Goal: Browse casually

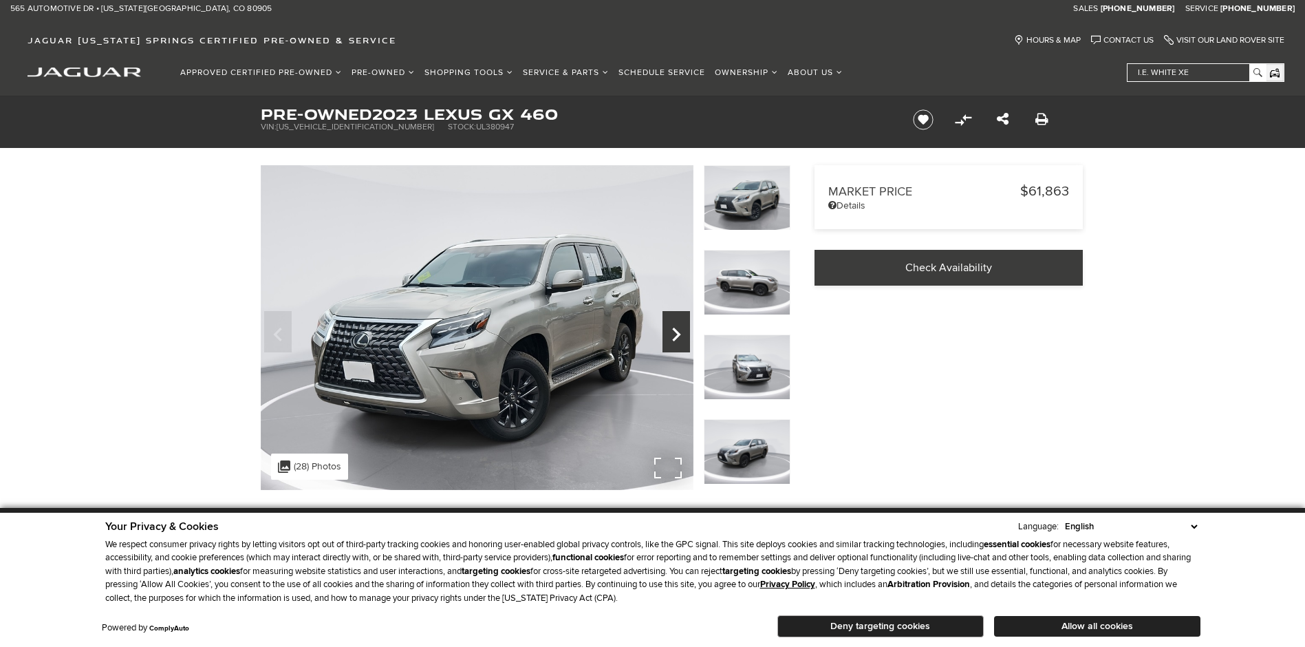
click at [686, 330] on icon "Next" at bounding box center [677, 334] width 28 height 33
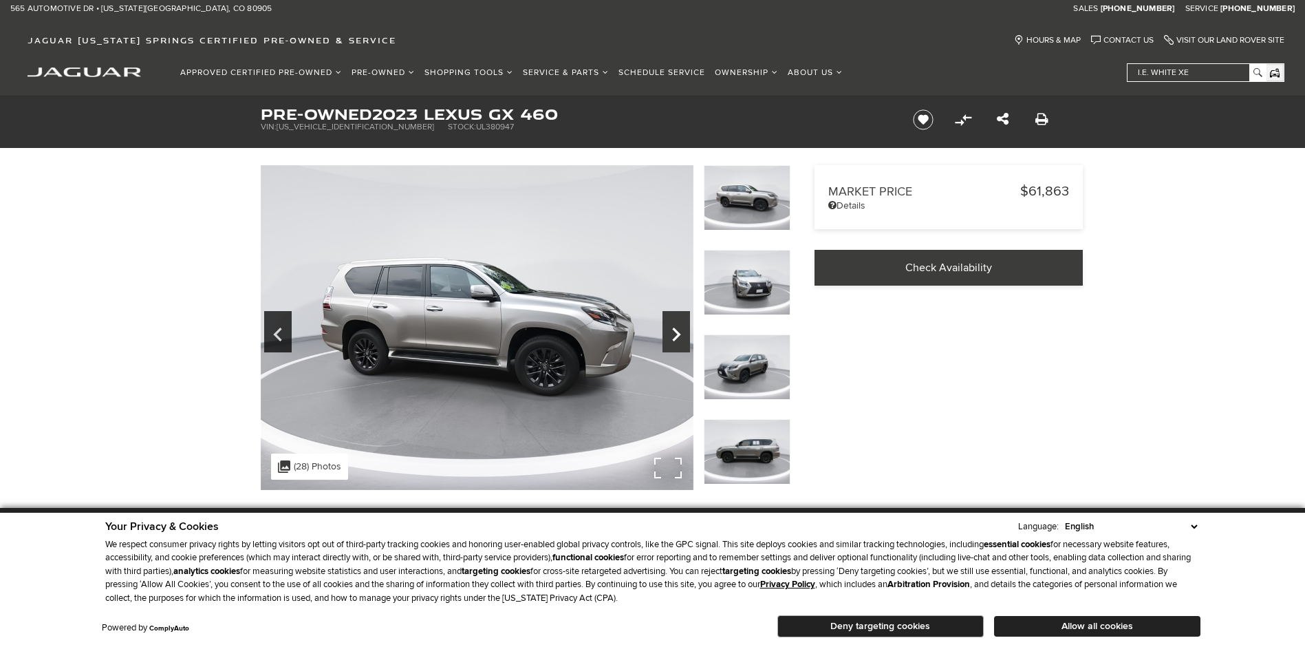
click at [686, 330] on icon "Next" at bounding box center [677, 334] width 28 height 33
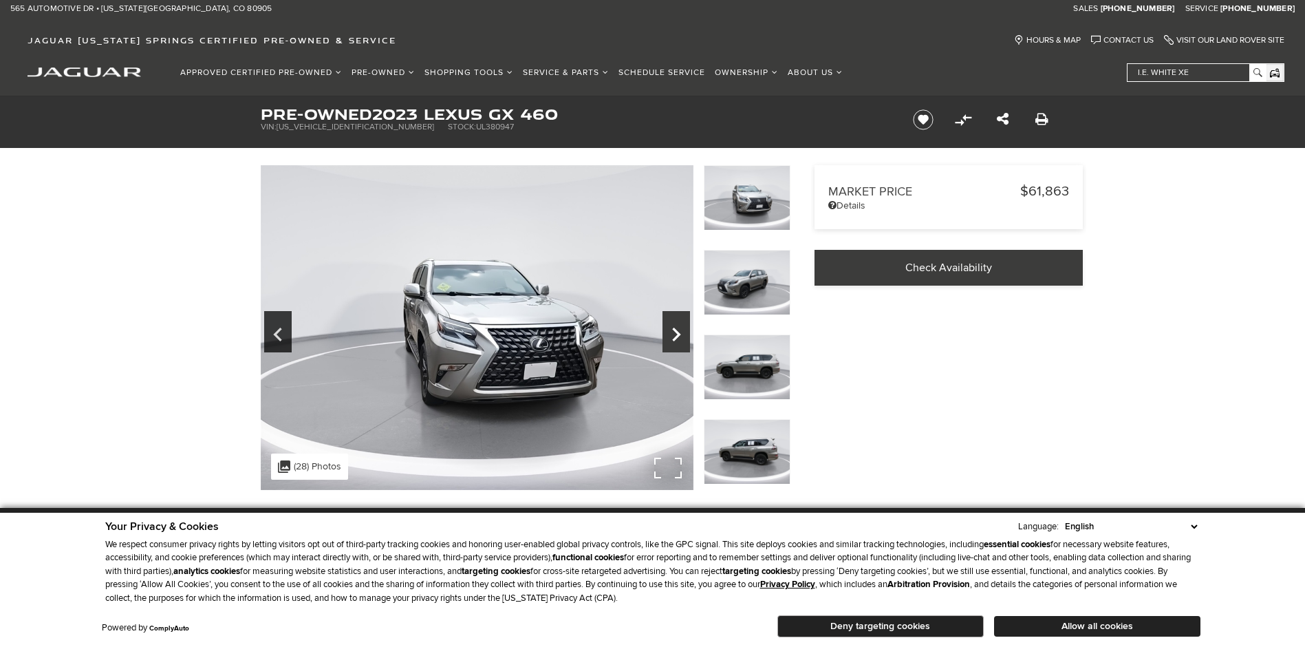
click at [683, 330] on icon "Next" at bounding box center [677, 334] width 28 height 33
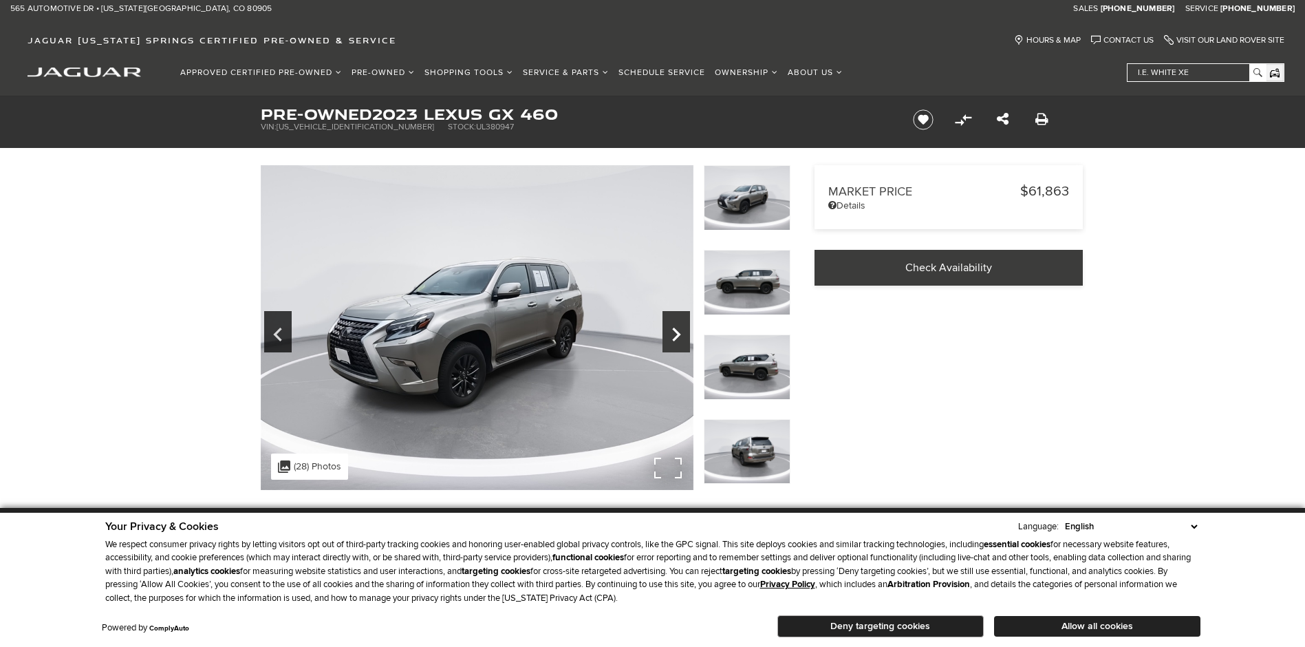
click at [683, 330] on icon "Next" at bounding box center [677, 334] width 28 height 33
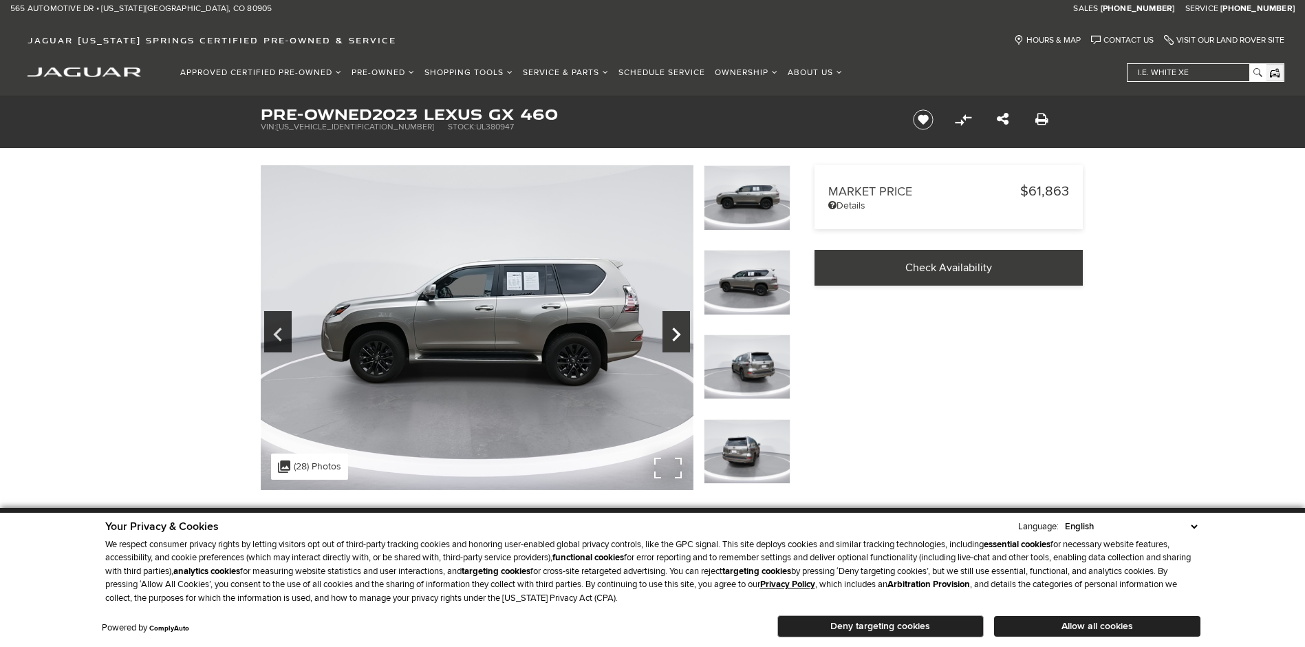
click at [683, 330] on icon "Next" at bounding box center [677, 334] width 28 height 33
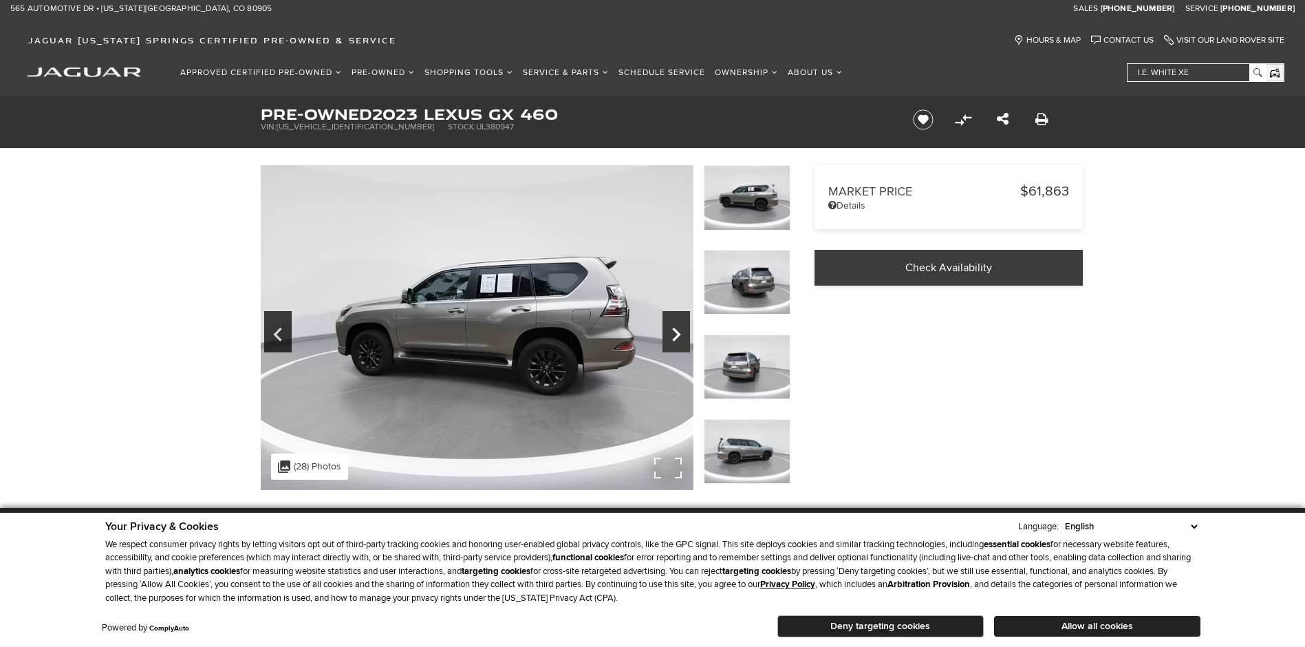
click at [683, 330] on icon "Next" at bounding box center [677, 334] width 28 height 33
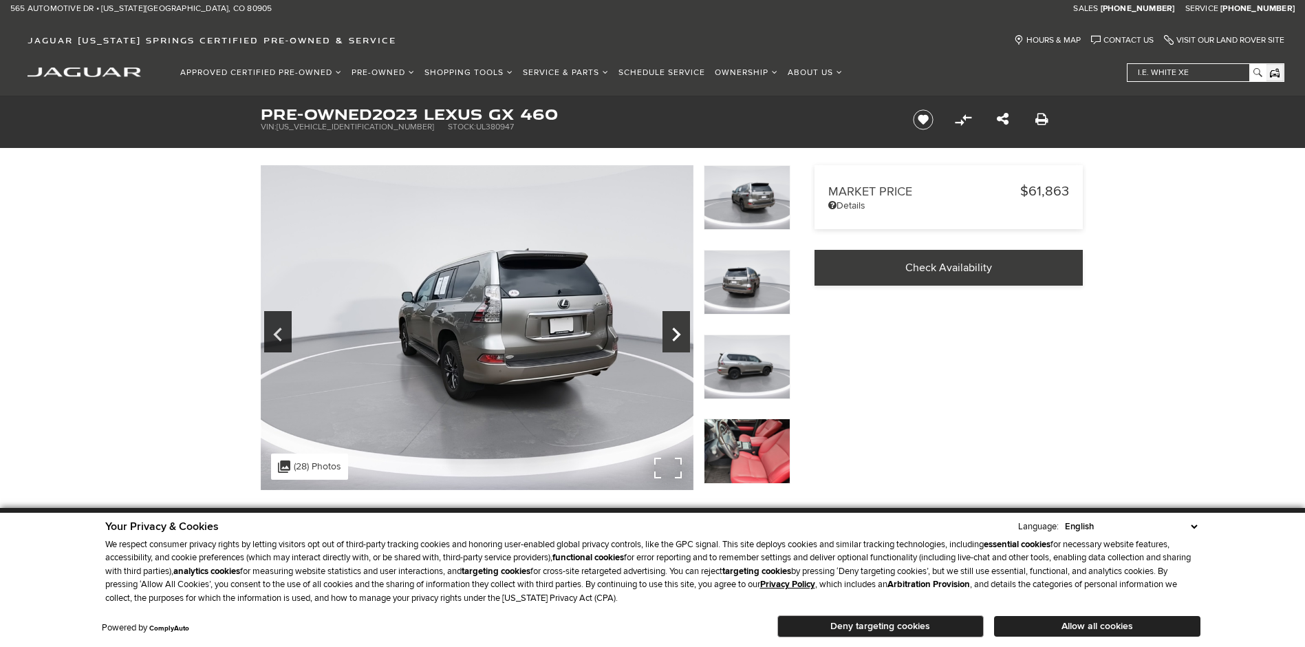
click at [683, 330] on icon "Next" at bounding box center [677, 334] width 28 height 33
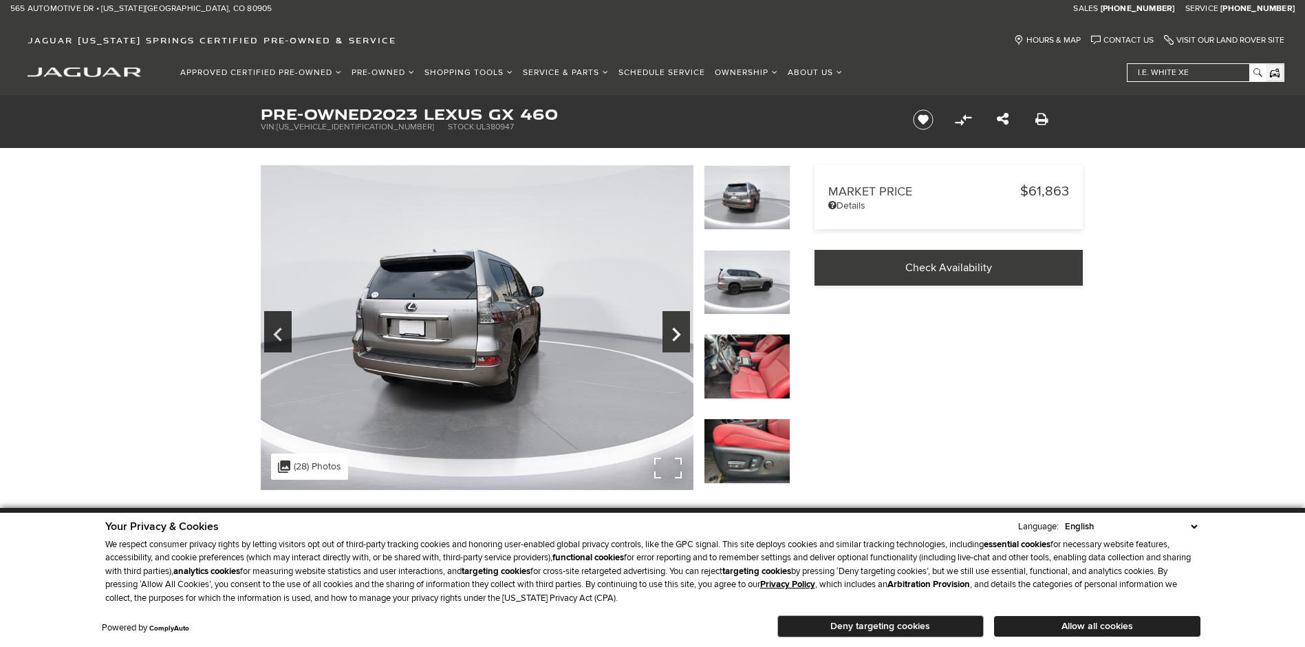
click at [683, 330] on icon "Next" at bounding box center [677, 334] width 28 height 33
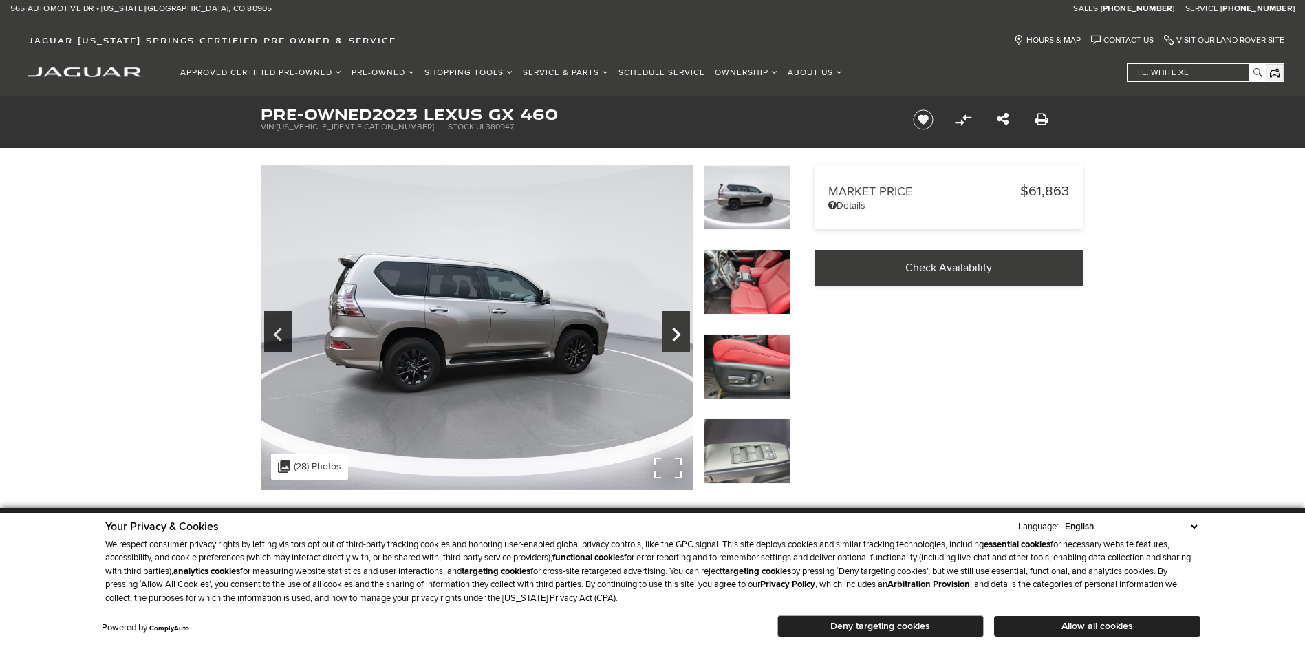
click at [683, 330] on icon "Next" at bounding box center [677, 334] width 28 height 33
